Goal: Find contact information: Find contact information

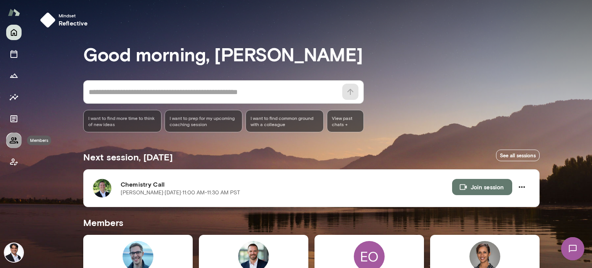
click at [18, 140] on icon "Members" at bounding box center [13, 140] width 9 height 9
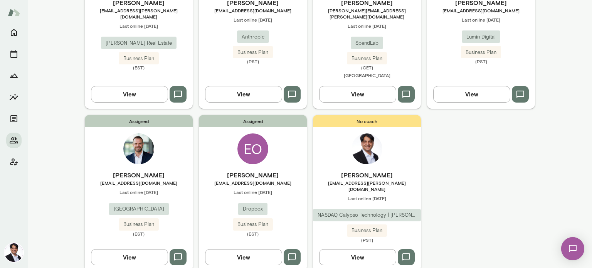
scroll to position [36, 0]
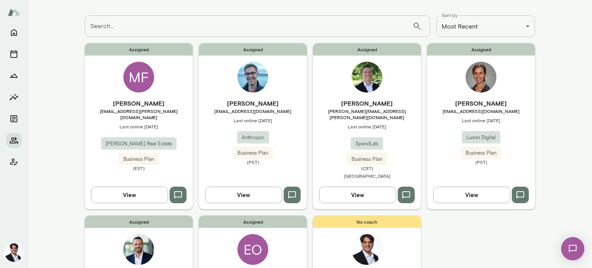
click at [359, 117] on div "[PERSON_NAME] [PERSON_NAME][EMAIL_ADDRESS][PERSON_NAME][DOMAIN_NAME] Last onlin…" at bounding box center [367, 140] width 108 height 82
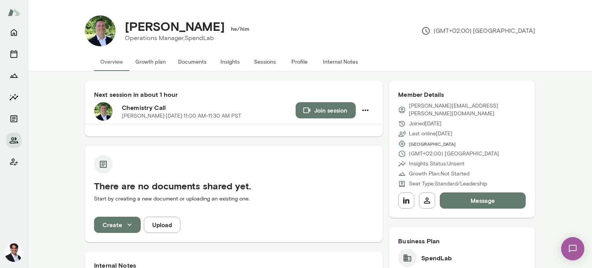
drag, startPoint x: 220, startPoint y: 30, endPoint x: 123, endPoint y: 20, distance: 97.3
click at [125, 20] on h4 "[PERSON_NAME]" at bounding box center [175, 26] width 100 height 15
copy h4 "[PERSON_NAME]"
